Goal: Information Seeking & Learning: Learn about a topic

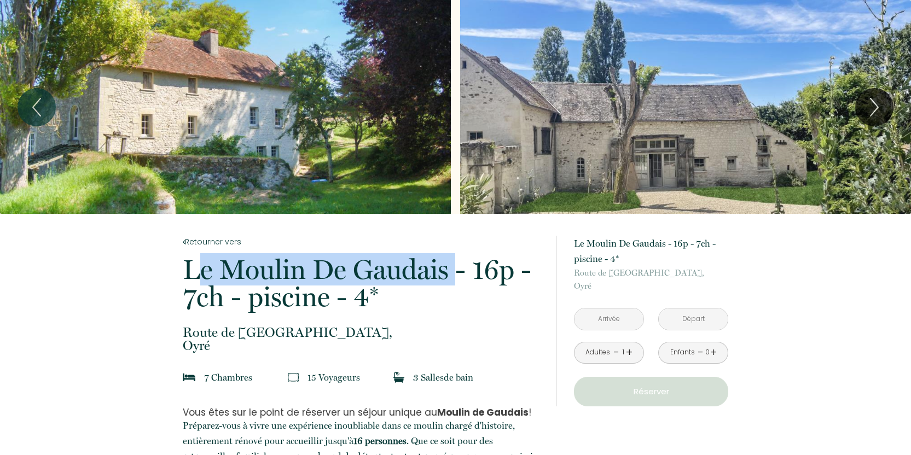
drag, startPoint x: 183, startPoint y: 263, endPoint x: 450, endPoint y: 265, distance: 267.1
click at [450, 265] on p "Le Moulin De Gaudais - 16p - 7ch - piscine - 4*" at bounding box center [362, 283] width 359 height 55
copy p "Le Moulin De Gaudais"
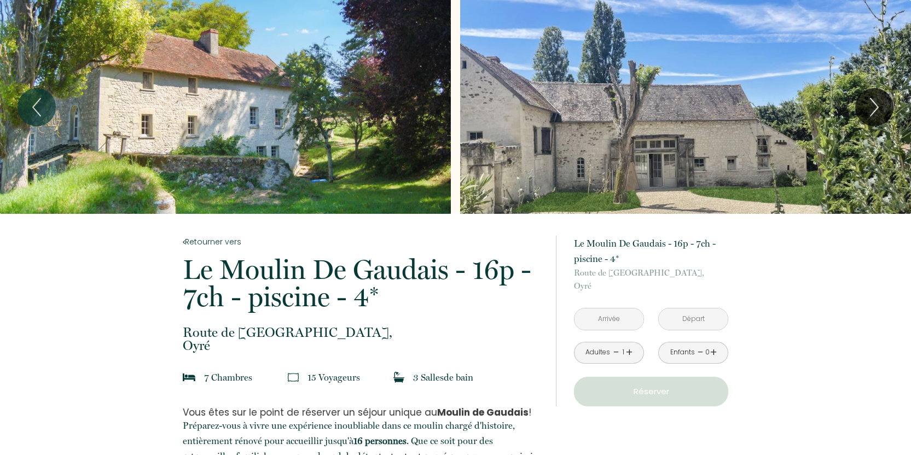
click at [363, 138] on div "Slideshow" at bounding box center [225, 107] width 451 height 214
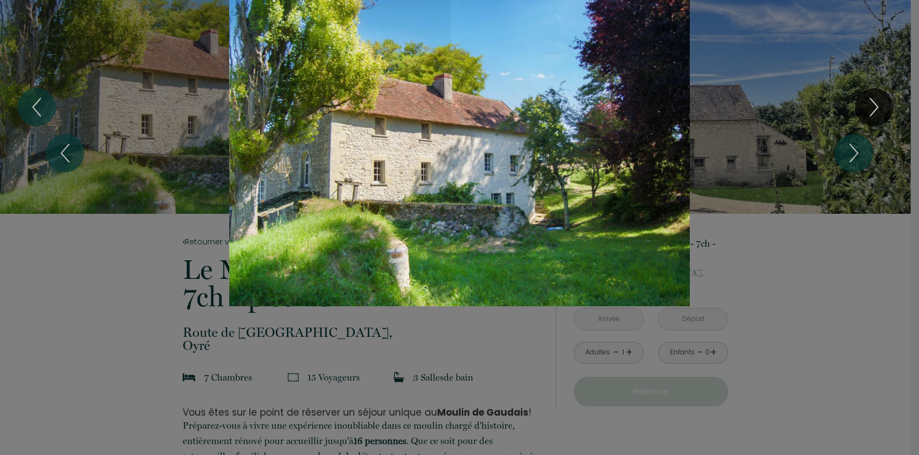
click at [869, 95] on div "1 2 3 4 5 6" at bounding box center [459, 153] width 919 height 306
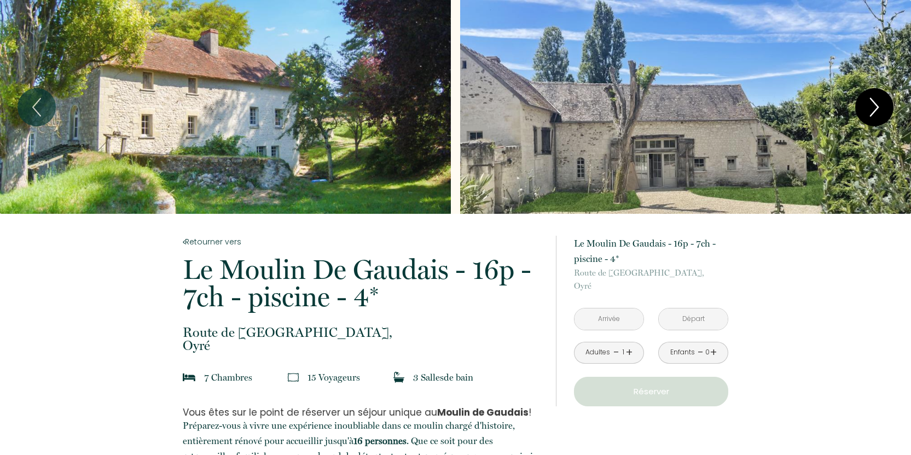
click at [868, 103] on icon "Next" at bounding box center [874, 107] width 23 height 33
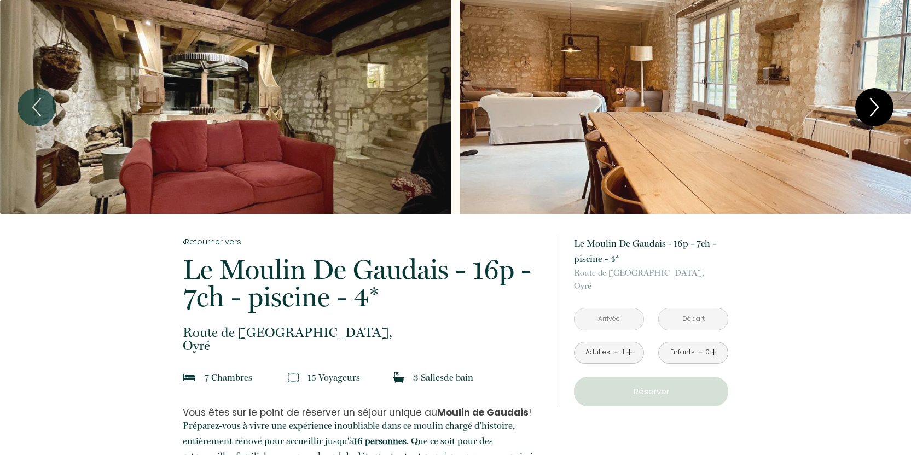
click at [868, 103] on icon "Next" at bounding box center [874, 107] width 23 height 33
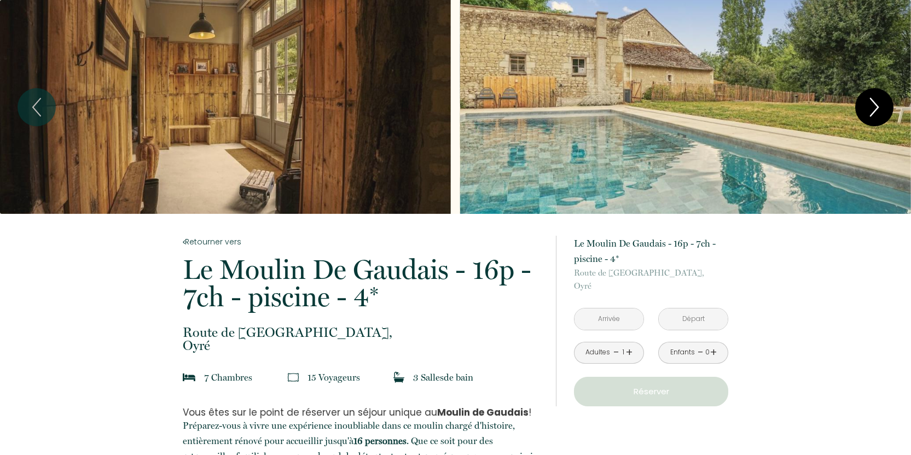
click at [868, 103] on icon "Next" at bounding box center [874, 107] width 23 height 33
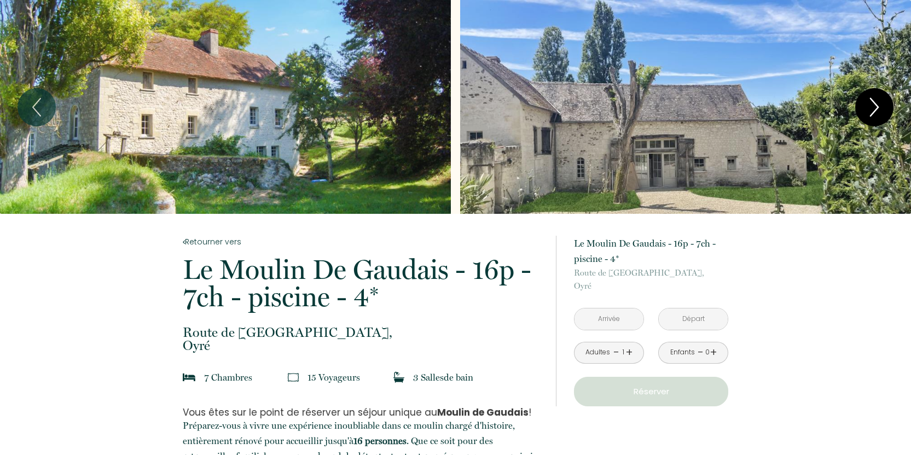
click at [868, 103] on icon "Next" at bounding box center [874, 107] width 23 height 33
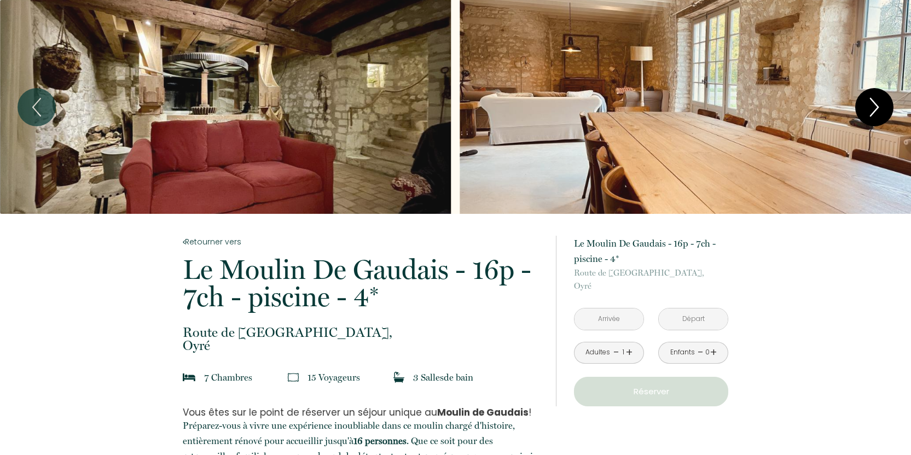
click at [868, 103] on icon "Next" at bounding box center [874, 107] width 23 height 33
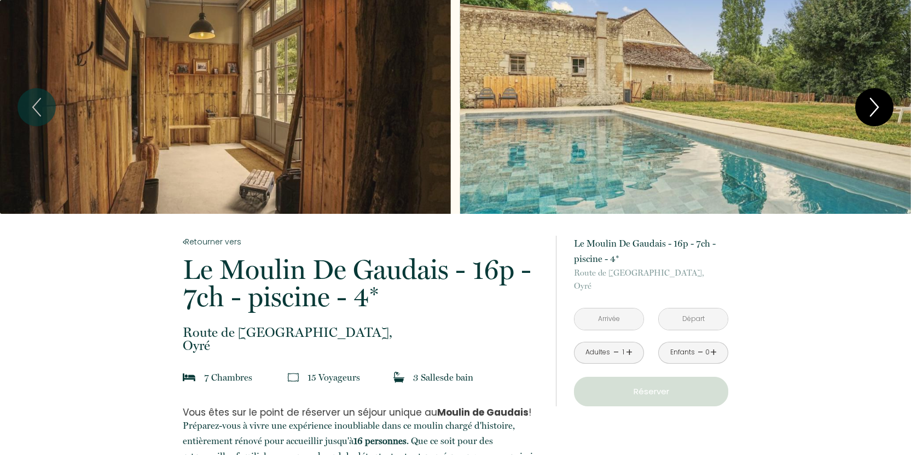
click at [868, 103] on icon "Next" at bounding box center [874, 107] width 23 height 33
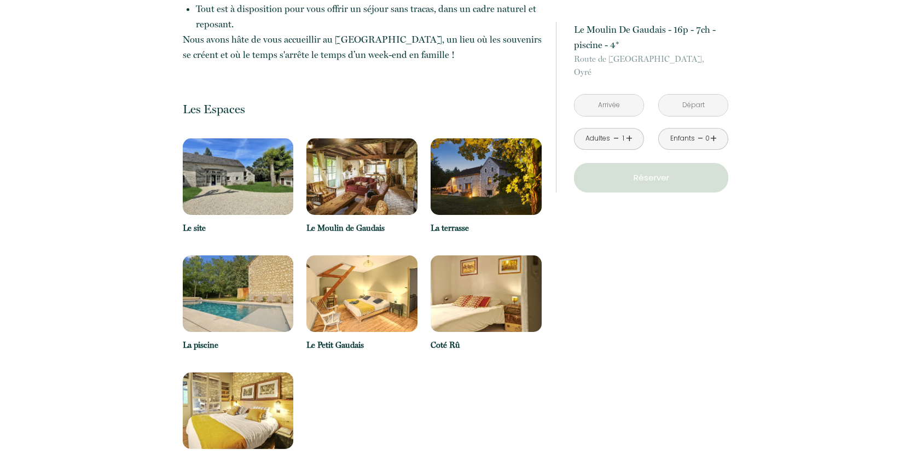
scroll to position [643, 0]
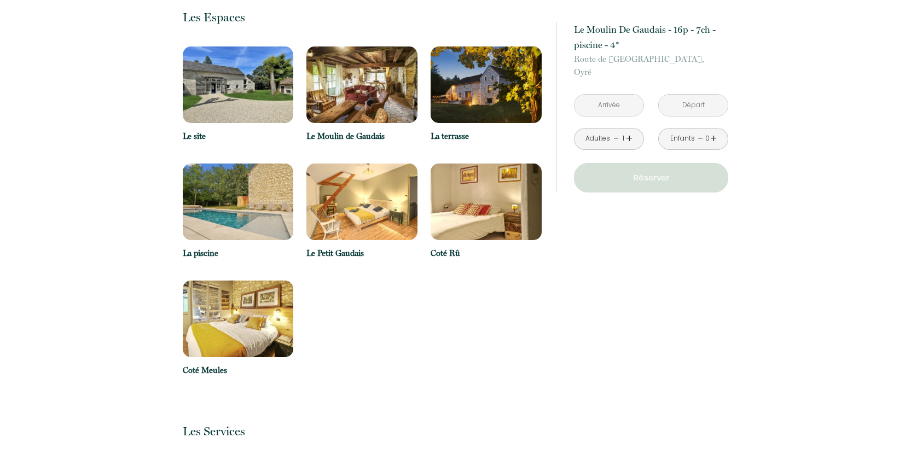
click at [356, 199] on img at bounding box center [361, 202] width 111 height 77
click at [270, 277] on div "La piscine" at bounding box center [238, 222] width 111 height 117
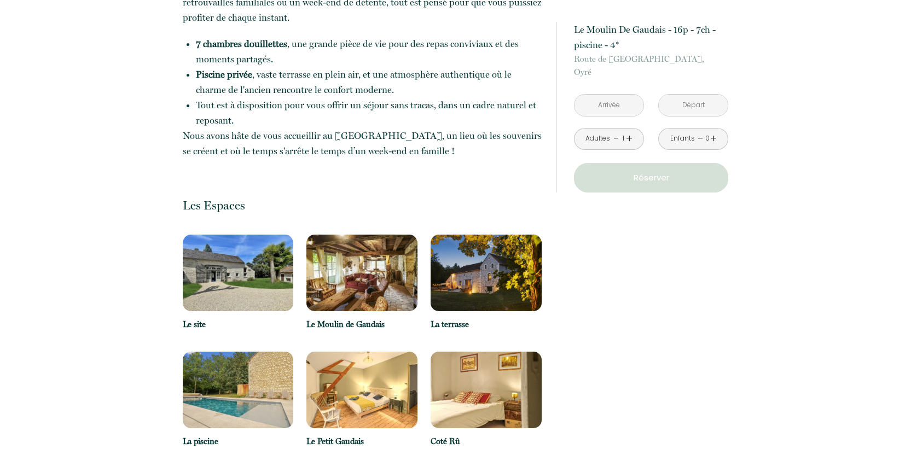
click at [348, 290] on img at bounding box center [361, 273] width 111 height 77
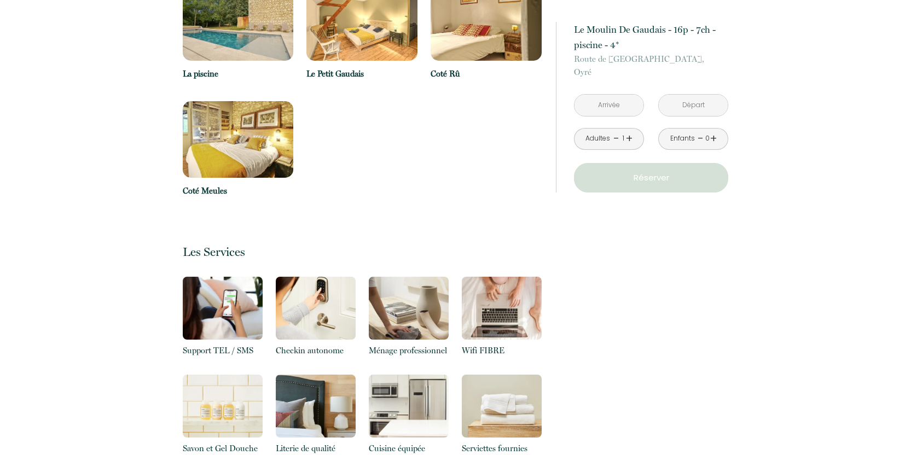
scroll to position [825, 0]
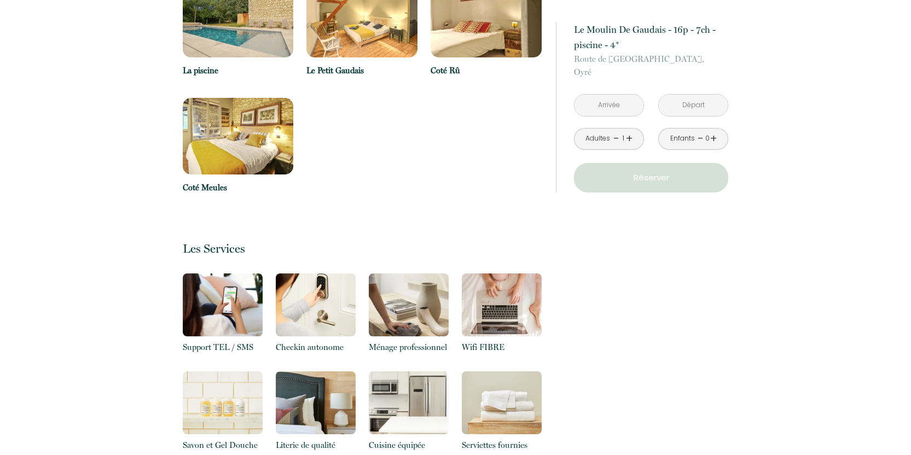
click at [381, 303] on img at bounding box center [409, 305] width 80 height 63
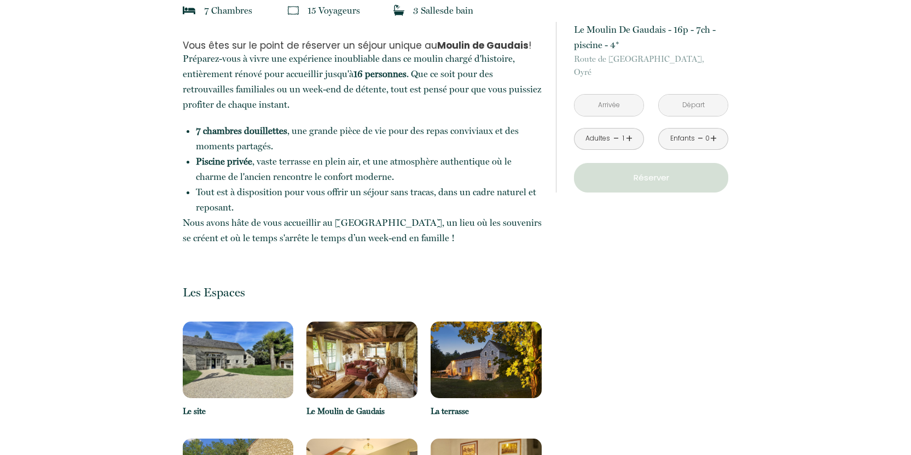
scroll to position [259, 0]
